Goal: Task Accomplishment & Management: Use online tool/utility

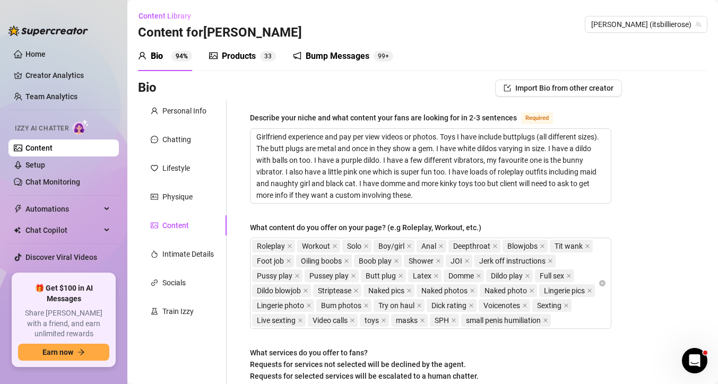
scroll to position [279, 0]
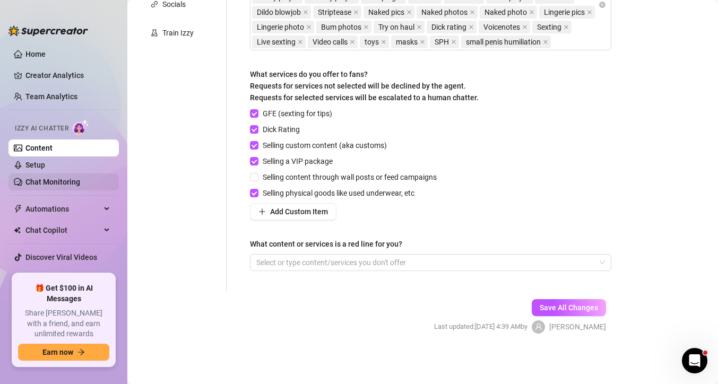
click at [73, 183] on link "Chat Monitoring" at bounding box center [52, 182] width 55 height 8
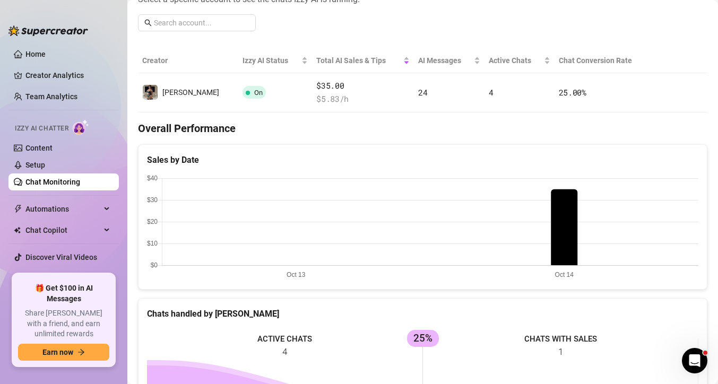
scroll to position [161, 0]
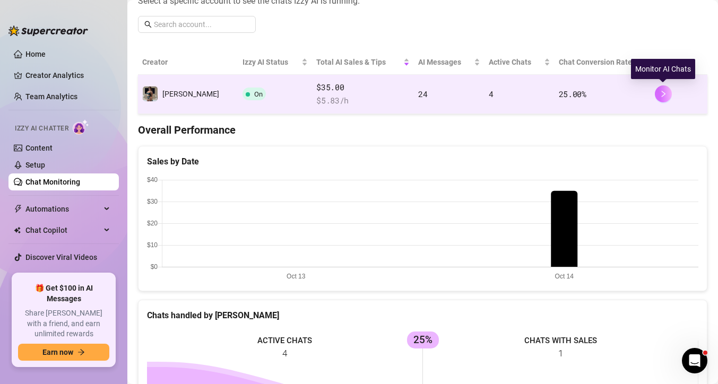
click at [664, 93] on icon "right" at bounding box center [663, 94] width 4 height 6
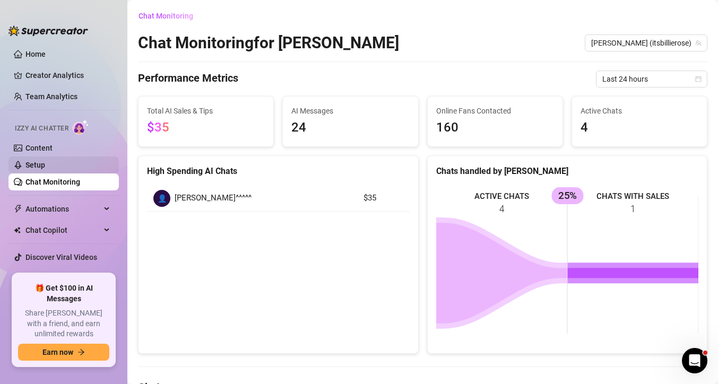
click at [42, 162] on link "Setup" at bounding box center [35, 165] width 20 height 8
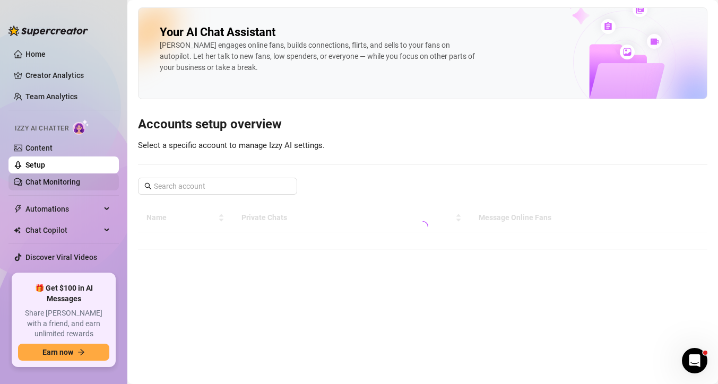
click at [51, 181] on link "Chat Monitoring" at bounding box center [52, 182] width 55 height 8
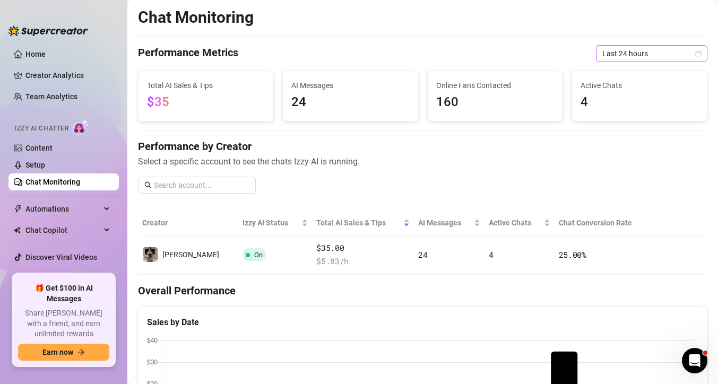
click at [660, 56] on span "Last 24 hours" at bounding box center [651, 54] width 99 height 16
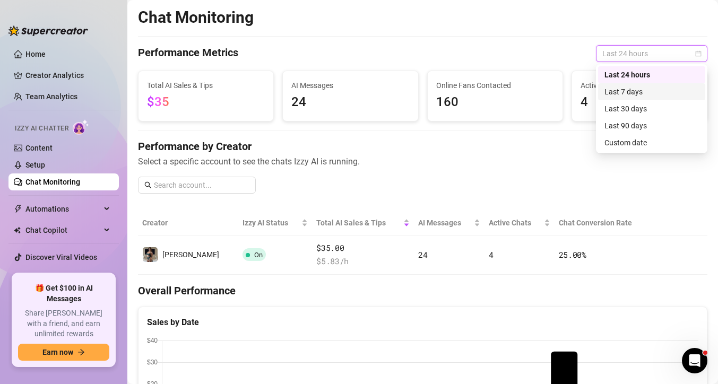
click at [643, 91] on div "Last 7 days" at bounding box center [651, 92] width 94 height 12
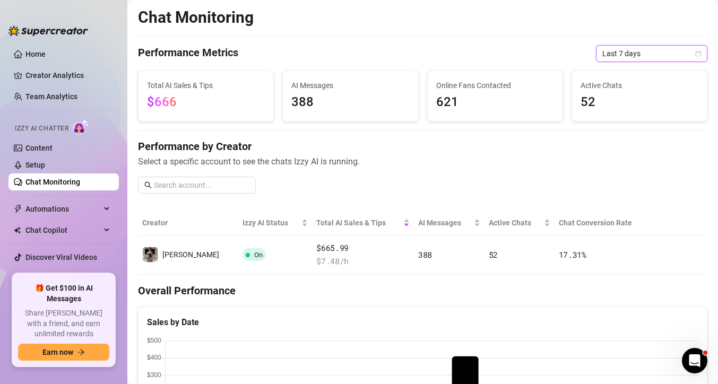
click at [683, 50] on span "Last 7 days" at bounding box center [651, 54] width 99 height 16
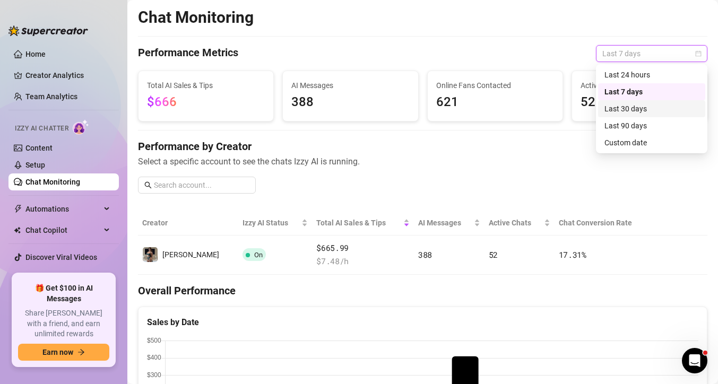
click at [636, 106] on div "Last 30 days" at bounding box center [651, 109] width 94 height 12
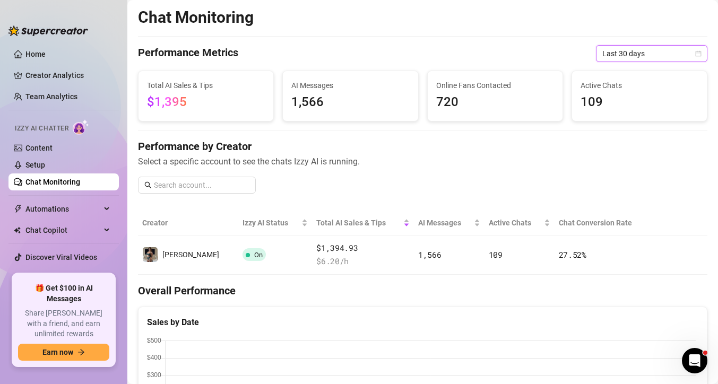
click at [692, 51] on span "Last 30 days" at bounding box center [651, 54] width 99 height 16
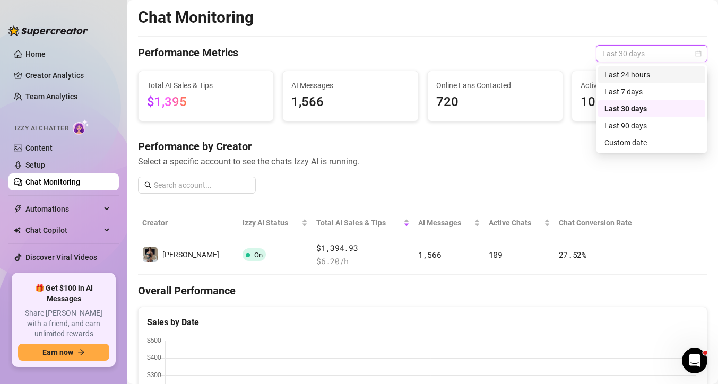
click at [627, 71] on div "Last 24 hours" at bounding box center [651, 75] width 94 height 12
